Goal: Task Accomplishment & Management: Manage account settings

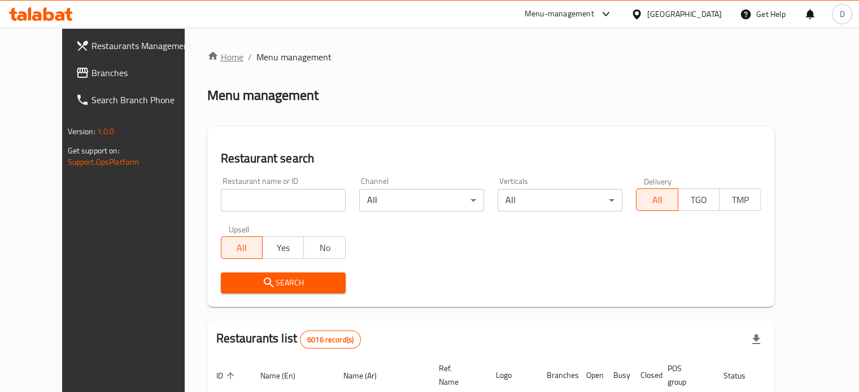
click at [207, 50] on link "Home" at bounding box center [225, 57] width 36 height 14
click at [237, 200] on input "search" at bounding box center [283, 200] width 125 height 23
type input "healthy"
click button "Search" at bounding box center [283, 283] width 125 height 21
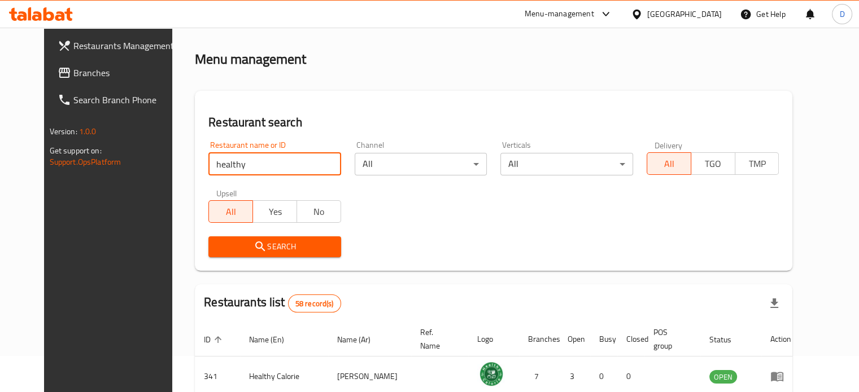
scroll to position [226, 0]
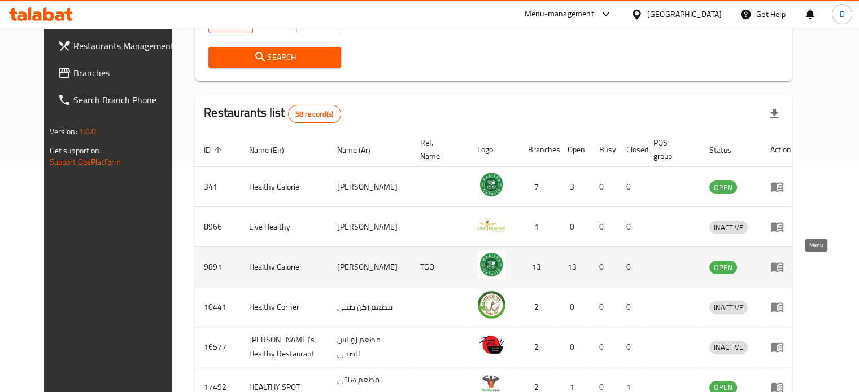
click at [791, 267] on link "enhanced table" at bounding box center [780, 267] width 21 height 14
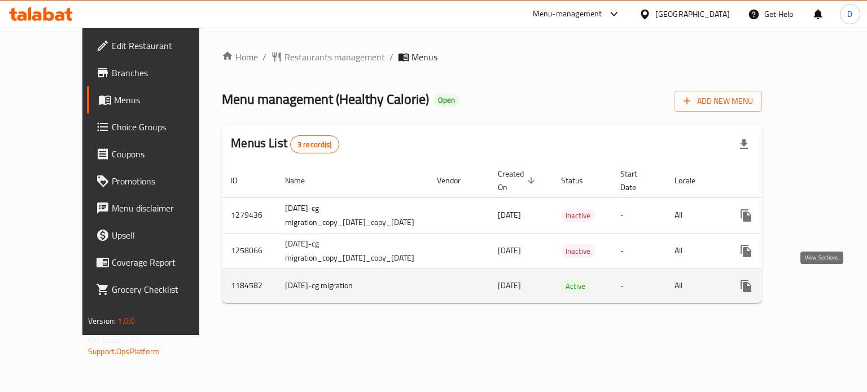
click at [827, 285] on icon "enhanced table" at bounding box center [828, 287] width 14 height 14
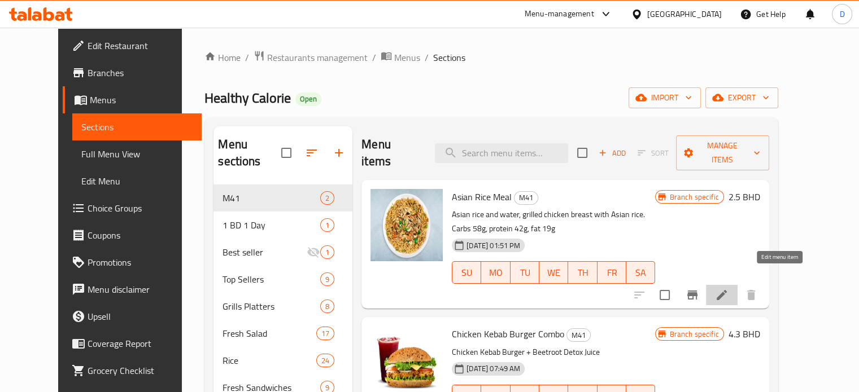
click at [728, 289] on icon at bounding box center [722, 296] width 14 height 14
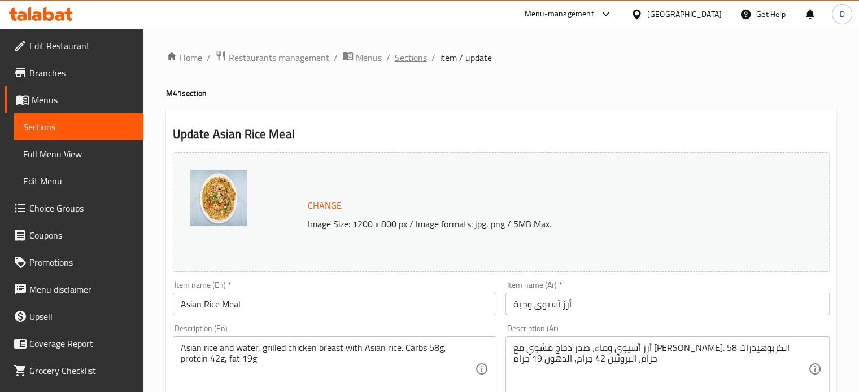
click at [414, 63] on span "Sections" at bounding box center [411, 58] width 32 height 14
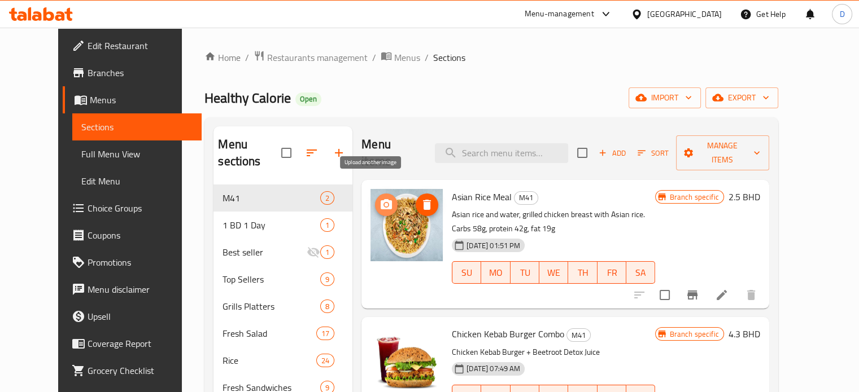
click at [381, 199] on icon "upload picture" at bounding box center [386, 204] width 11 height 10
click at [379, 198] on icon "upload picture" at bounding box center [386, 205] width 14 height 14
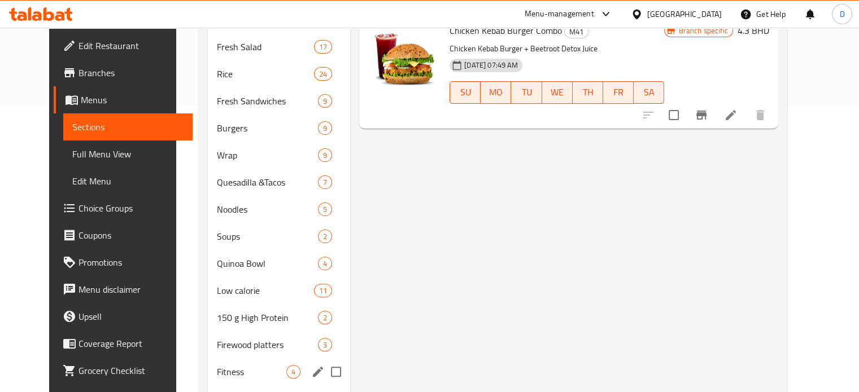
scroll to position [282, 0]
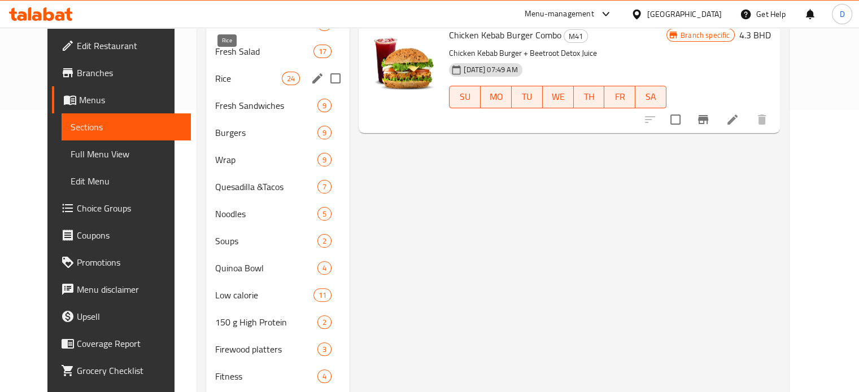
click at [224, 72] on span "Rice" at bounding box center [248, 79] width 67 height 14
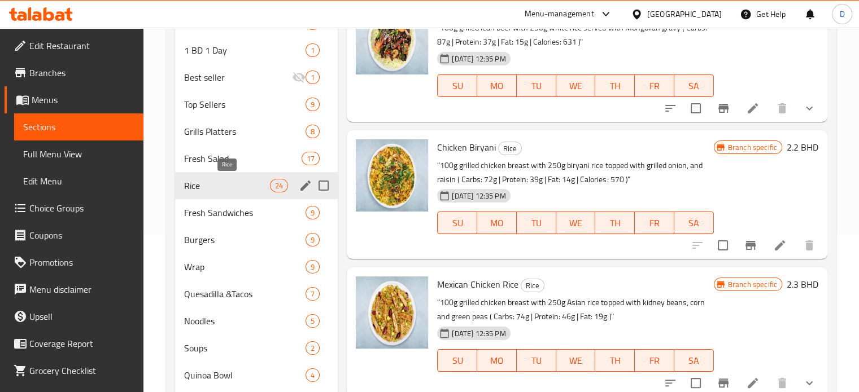
scroll to position [109, 0]
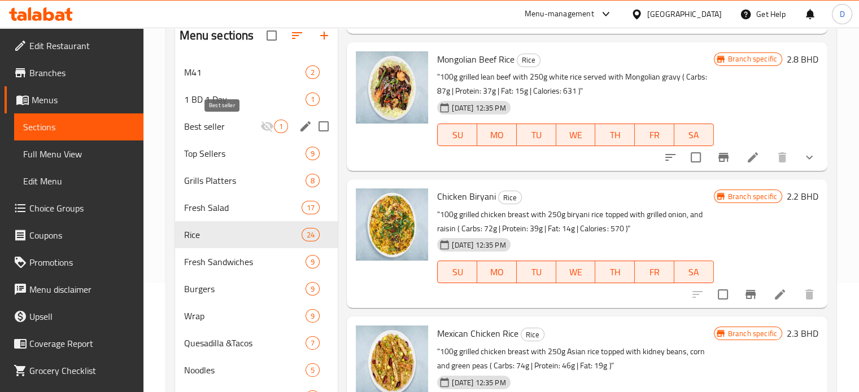
drag, startPoint x: 233, startPoint y: 128, endPoint x: 253, endPoint y: 172, distance: 48.0
click at [233, 128] on span "Best seller" at bounding box center [222, 127] width 77 height 14
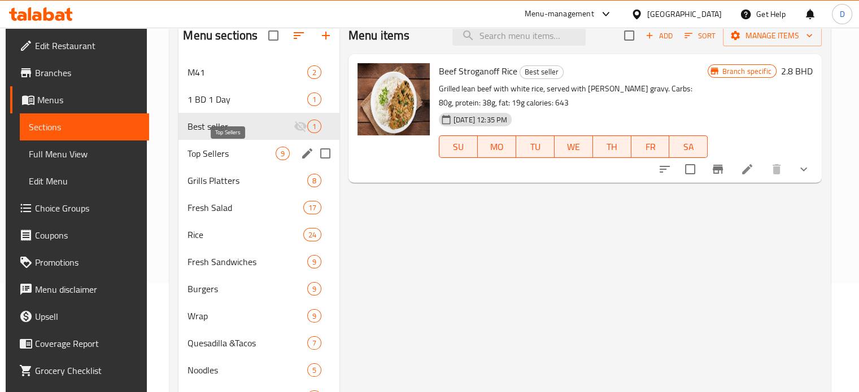
click at [196, 155] on span "Top Sellers" at bounding box center [231, 154] width 88 height 14
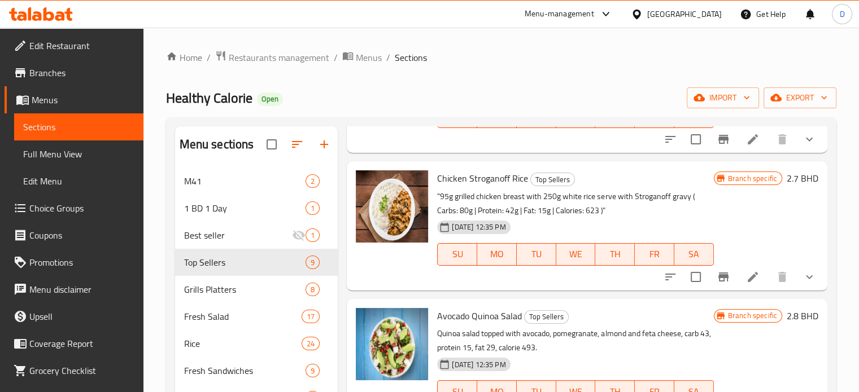
scroll to position [456, 0]
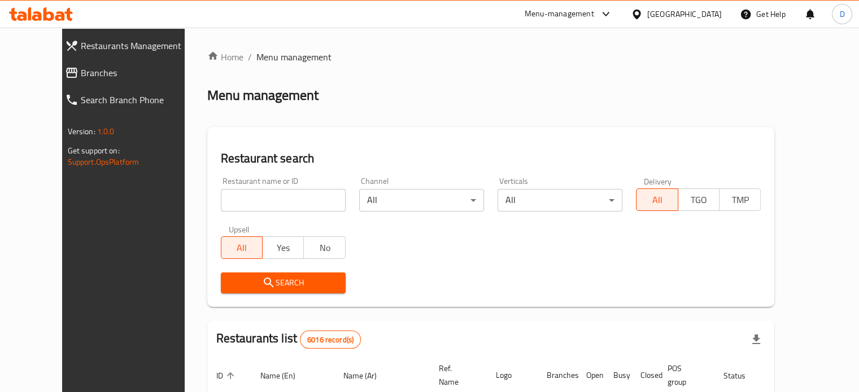
click at [306, 201] on input "search" at bounding box center [283, 200] width 125 height 23
click at [377, 271] on div "Search" at bounding box center [491, 283] width 554 height 34
click at [578, 18] on div "Menu-management" at bounding box center [559, 14] width 69 height 14
click at [552, 75] on div "Agent Campaigns Center" at bounding box center [543, 75] width 85 height 12
